Goal: Task Accomplishment & Management: Use online tool/utility

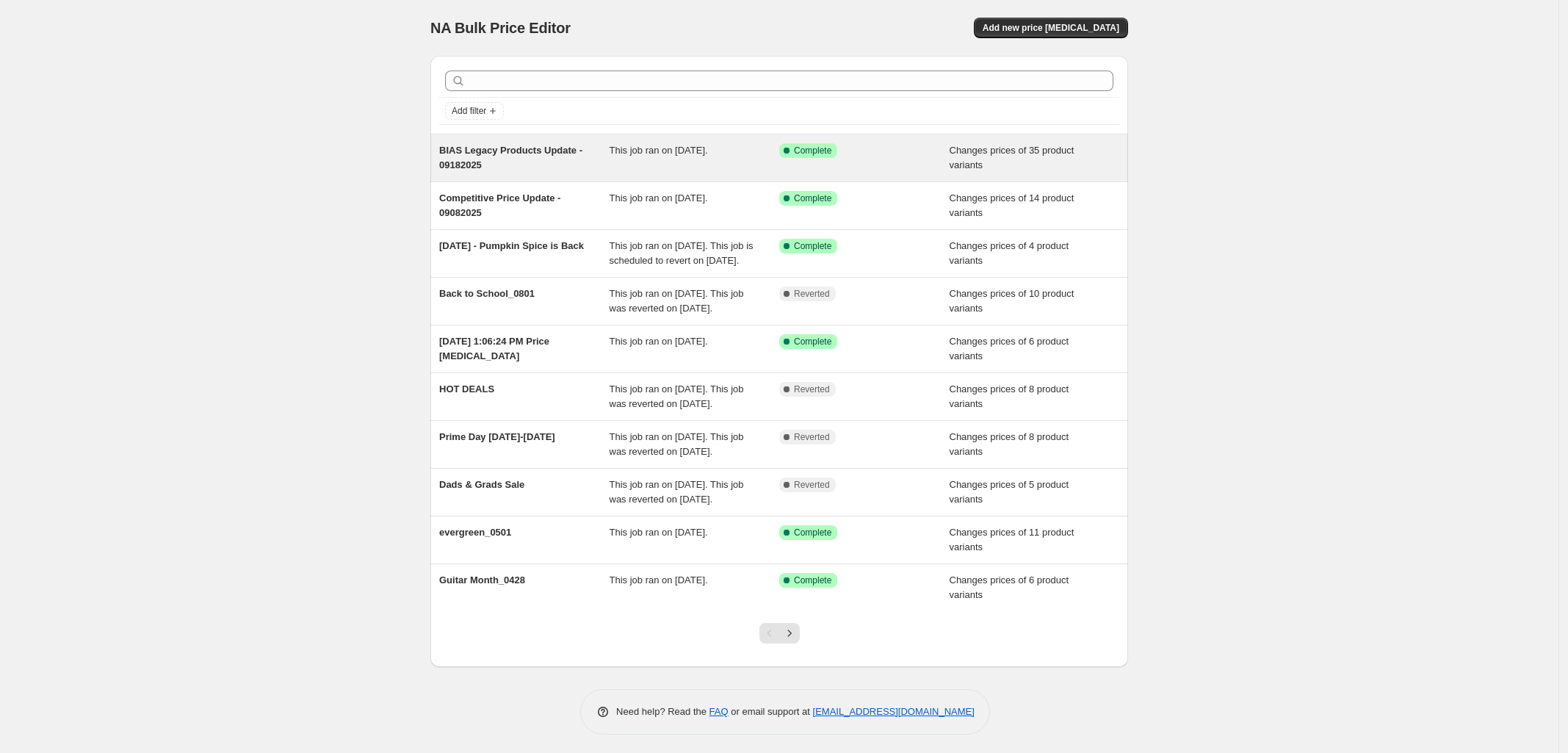
click at [913, 167] on div "Success Complete Complete" at bounding box center [864, 158] width 170 height 30
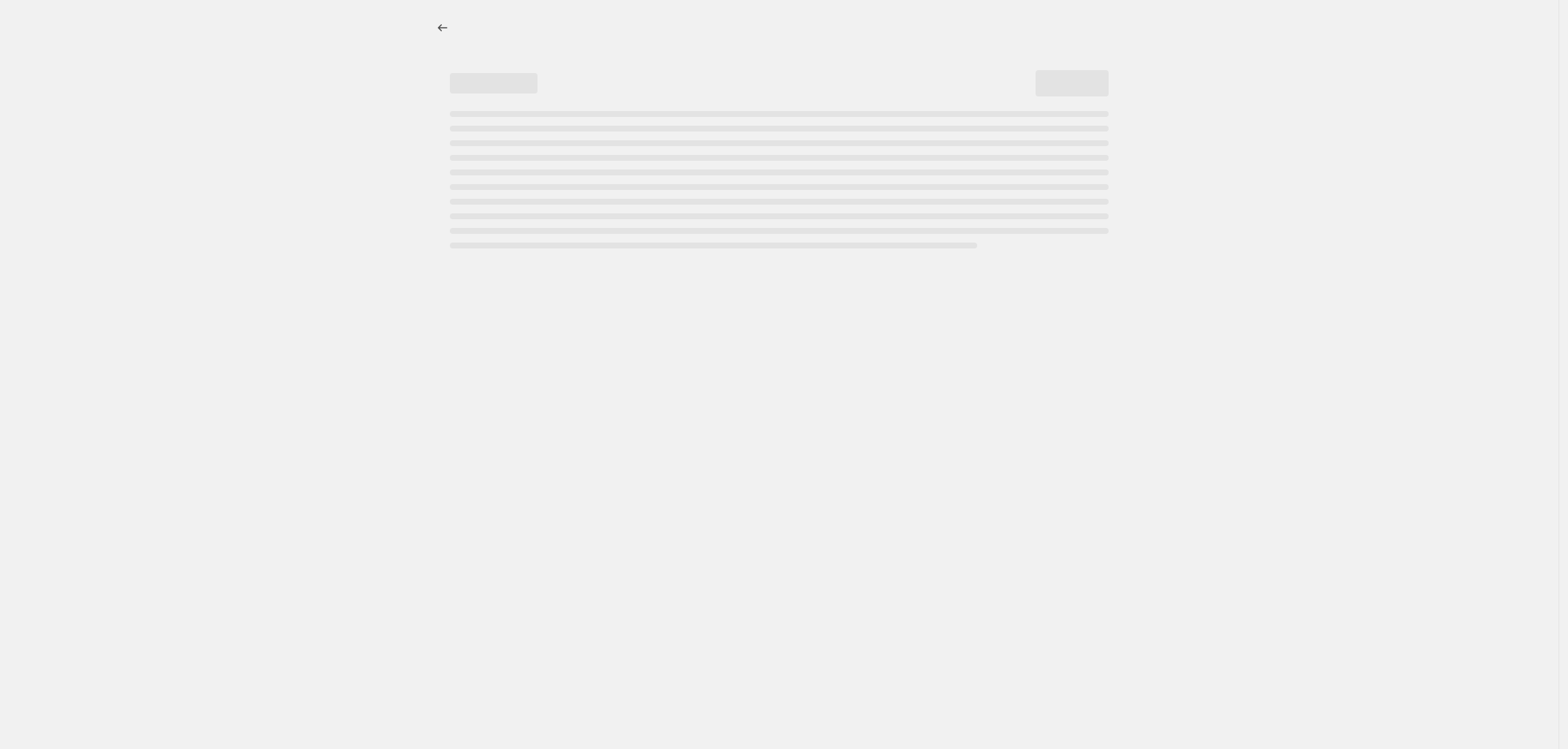
select select "collection"
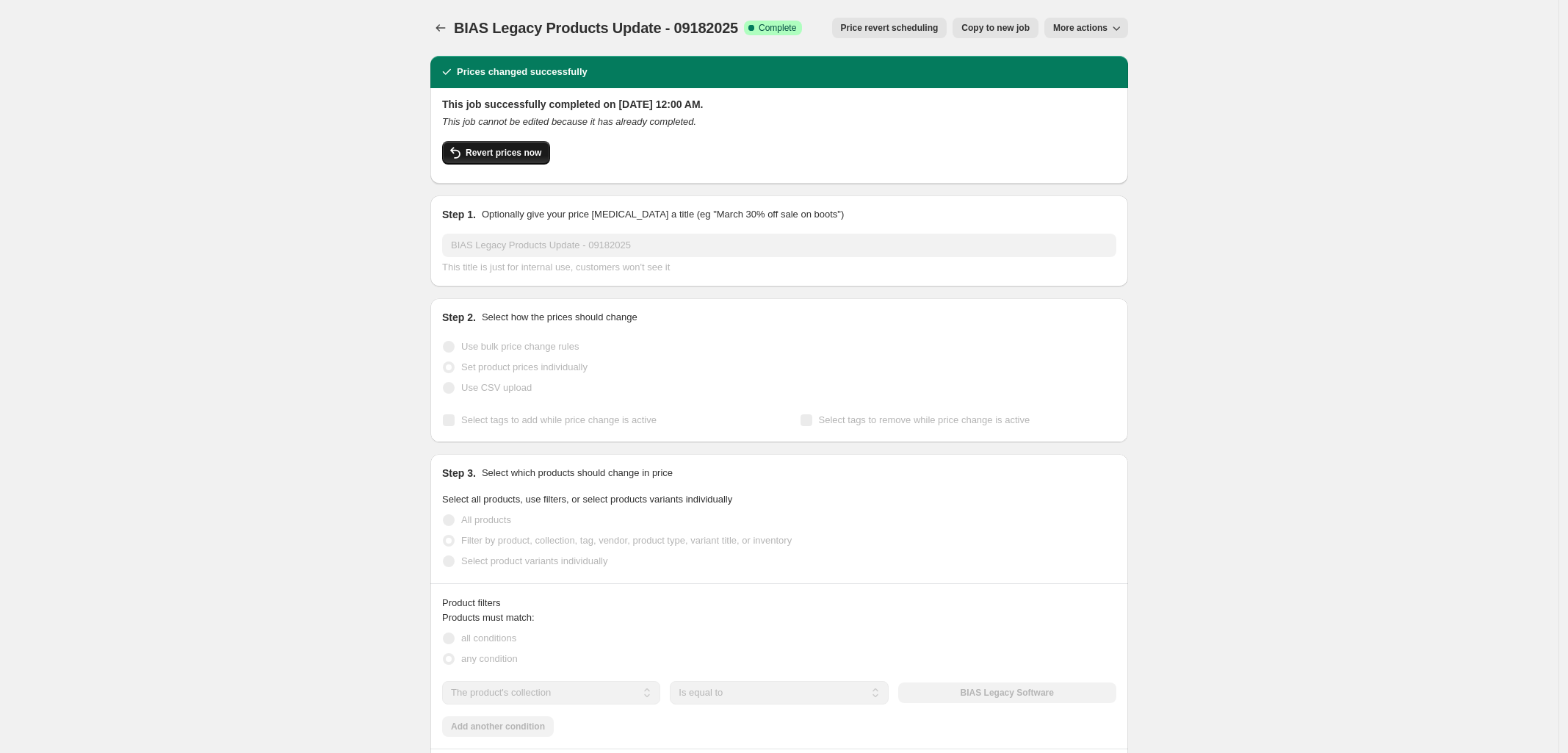
click at [519, 151] on span "Revert prices now" at bounding box center [503, 153] width 76 height 12
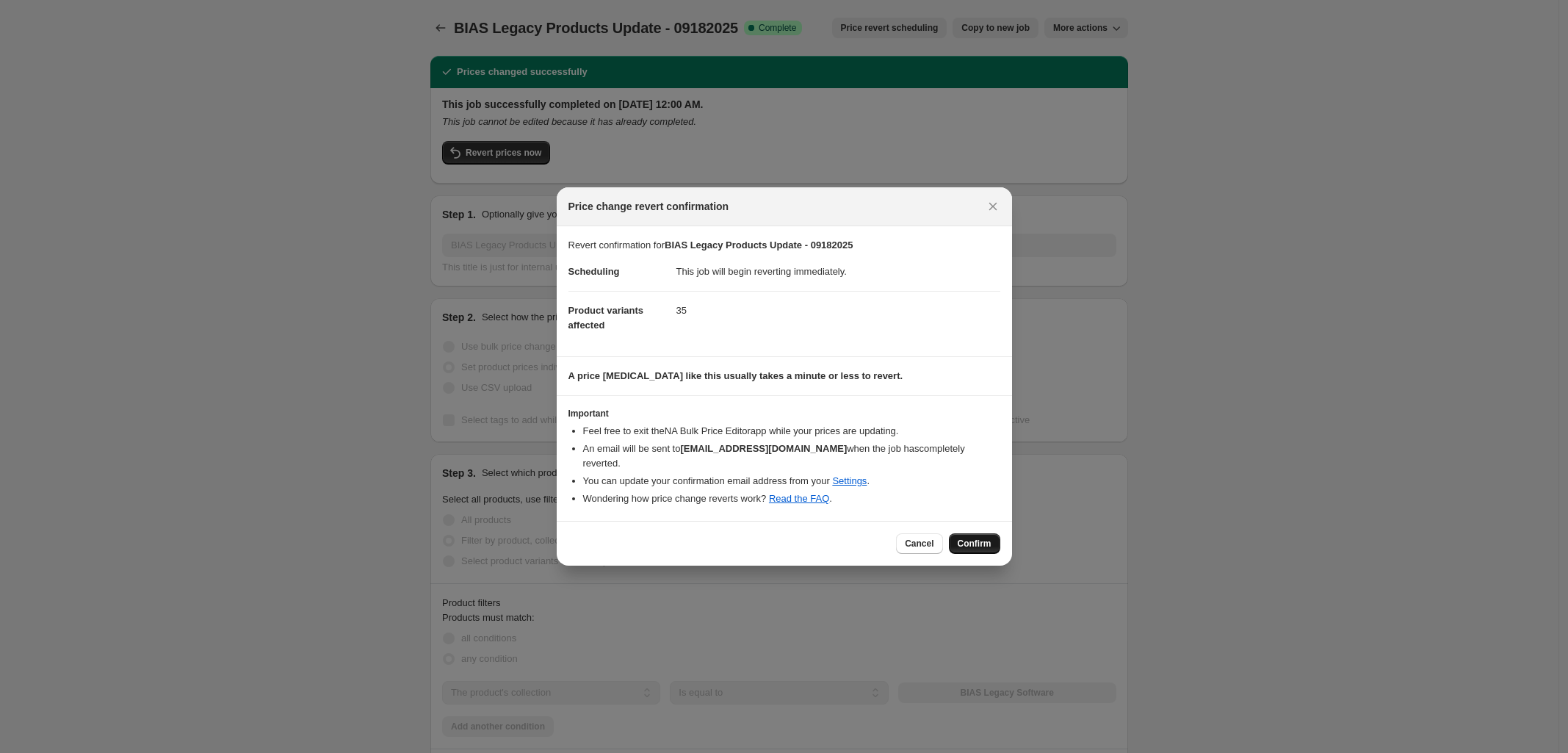
click at [993, 538] on button "Confirm" at bounding box center [975, 544] width 52 height 21
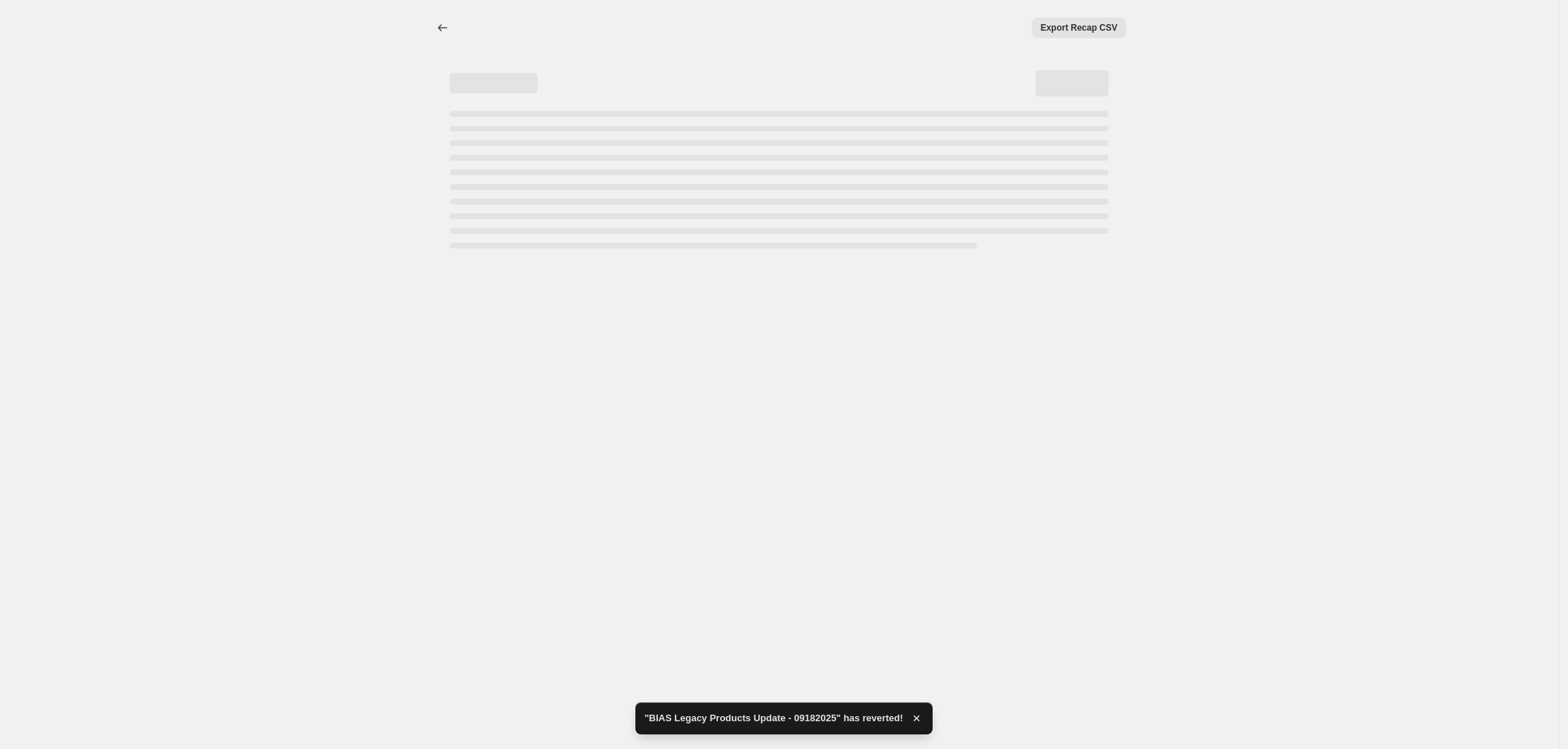
select select "collection"
